Goal: Check status: Check status

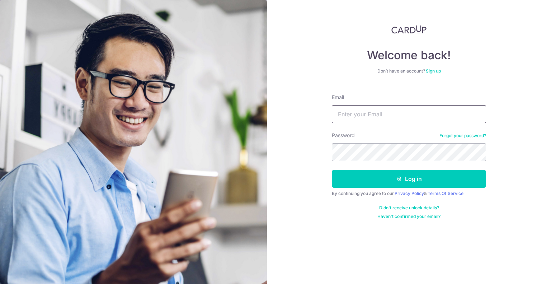
click at [348, 112] on input "Email" at bounding box center [409, 114] width 154 height 18
type input "[DOMAIN_NAME][EMAIL_ADDRESS][DOMAIN_NAME]"
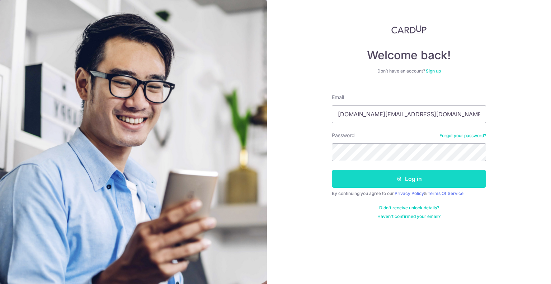
click at [381, 181] on button "Log in" at bounding box center [409, 179] width 154 height 18
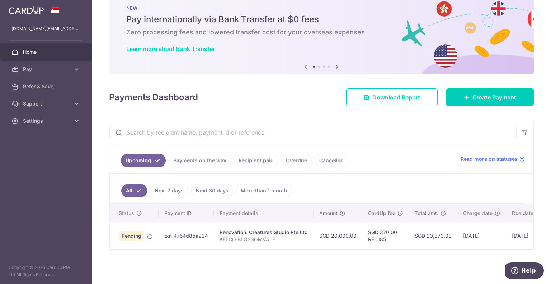
scroll to position [0, 11]
click at [191, 160] on link "Payments on the way" at bounding box center [200, 160] width 62 height 14
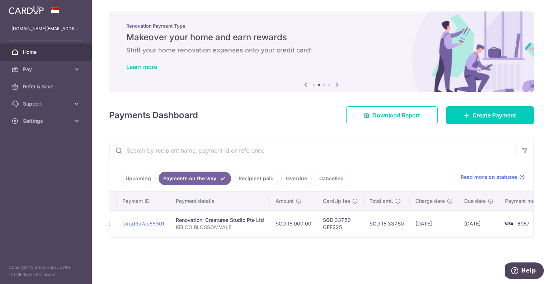
scroll to position [0, 78]
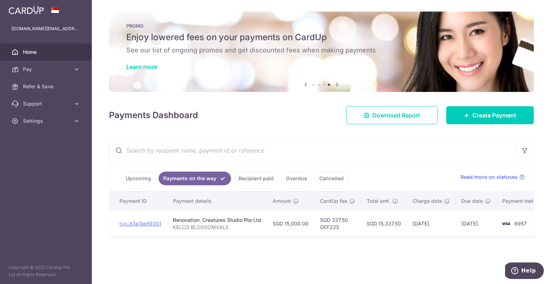
click at [384, 132] on div "× Pause Schedule Pause all future payments in this series Pause just this one p…" at bounding box center [321, 142] width 459 height 284
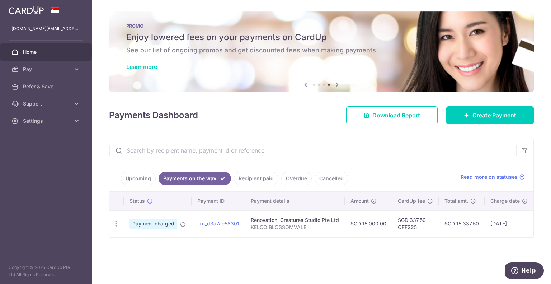
click at [241, 183] on link "Recipient paid" at bounding box center [256, 178] width 44 height 14
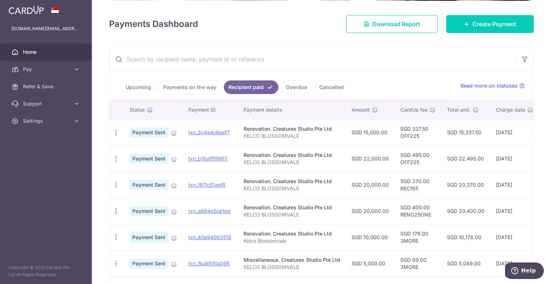
scroll to position [147, 0]
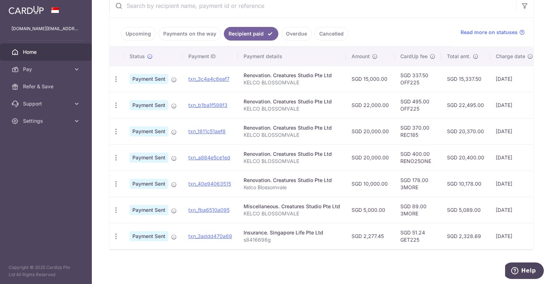
click at [281, 30] on link "Overdue" at bounding box center [296, 34] width 30 height 14
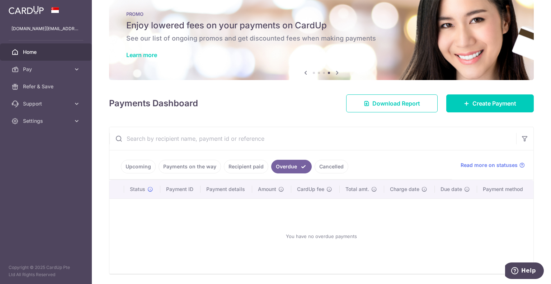
scroll to position [35, 0]
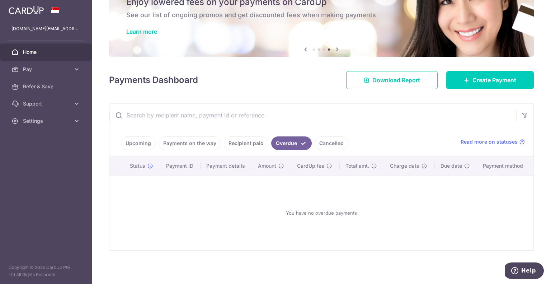
click at [324, 142] on link "Cancelled" at bounding box center [332, 143] width 34 height 14
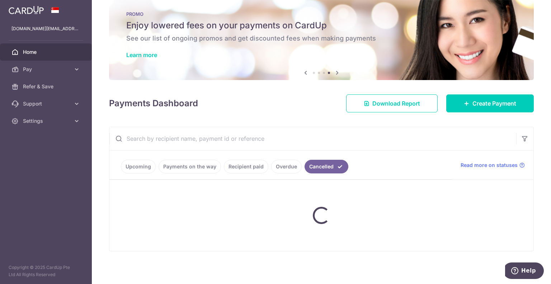
scroll to position [16, 0]
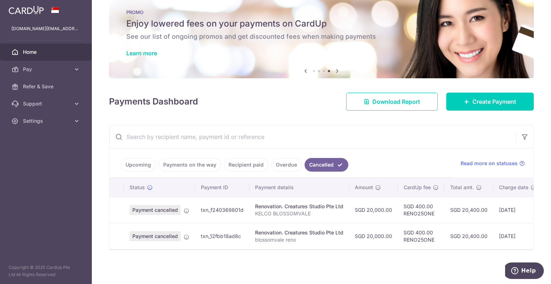
click at [231, 164] on link "Recipient paid" at bounding box center [246, 165] width 44 height 14
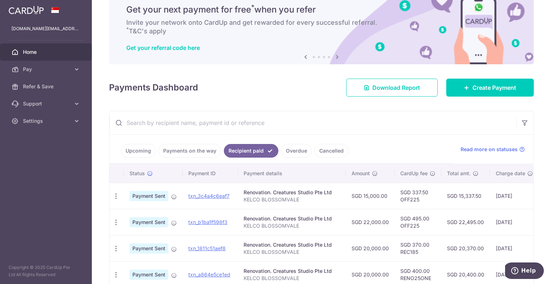
scroll to position [0, 0]
